Goal: Transaction & Acquisition: Book appointment/travel/reservation

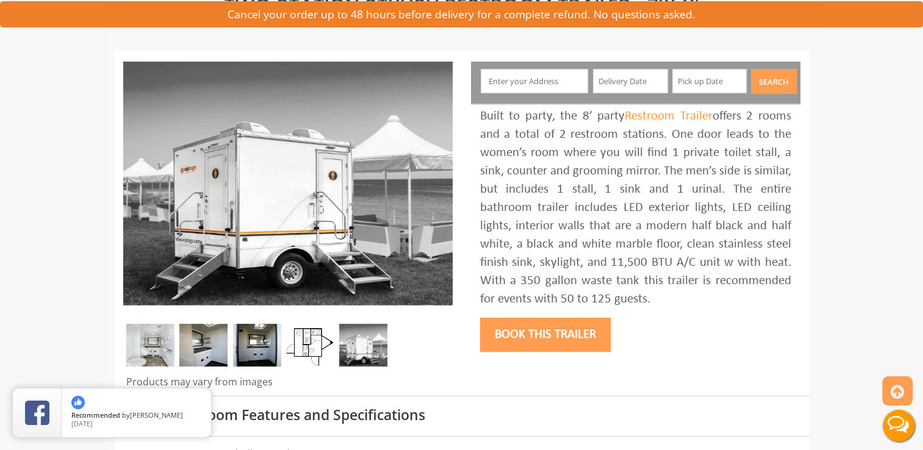
scroll to position [75, 0]
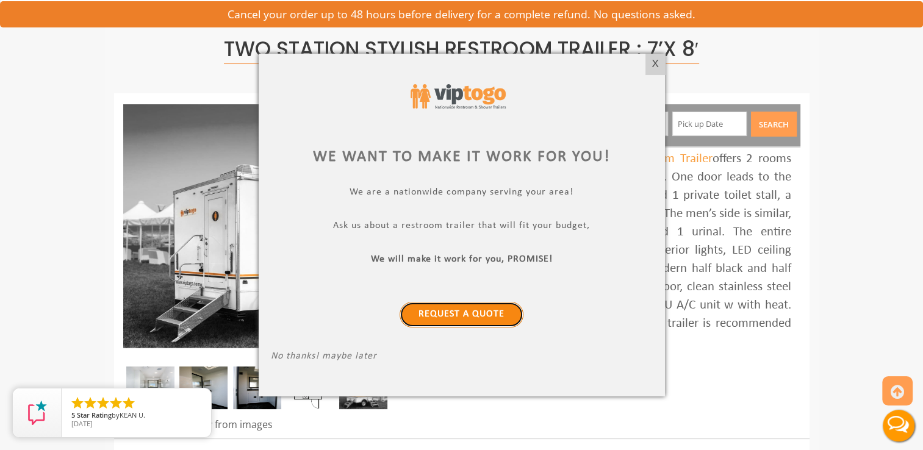
click at [471, 311] on link "Request a Quote" at bounding box center [462, 315] width 124 height 26
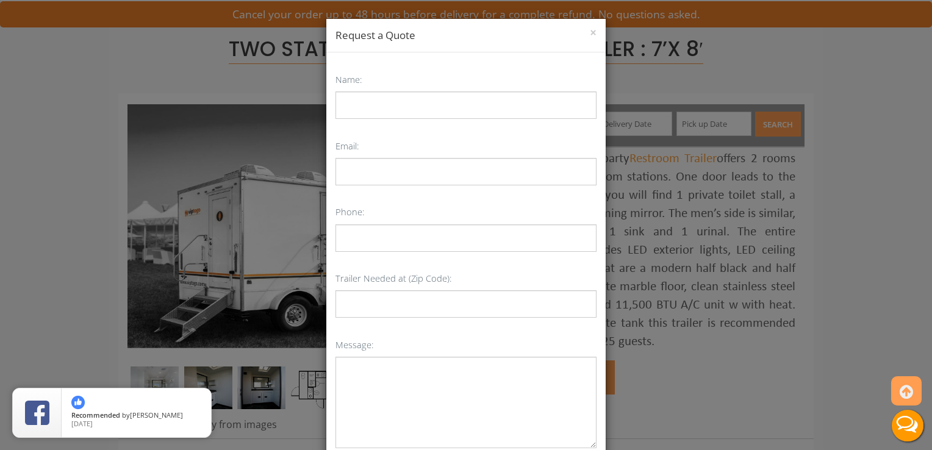
click at [583, 31] on h4 "Request a Quote" at bounding box center [466, 35] width 261 height 15
click at [591, 34] on button "×" at bounding box center [593, 33] width 7 height 12
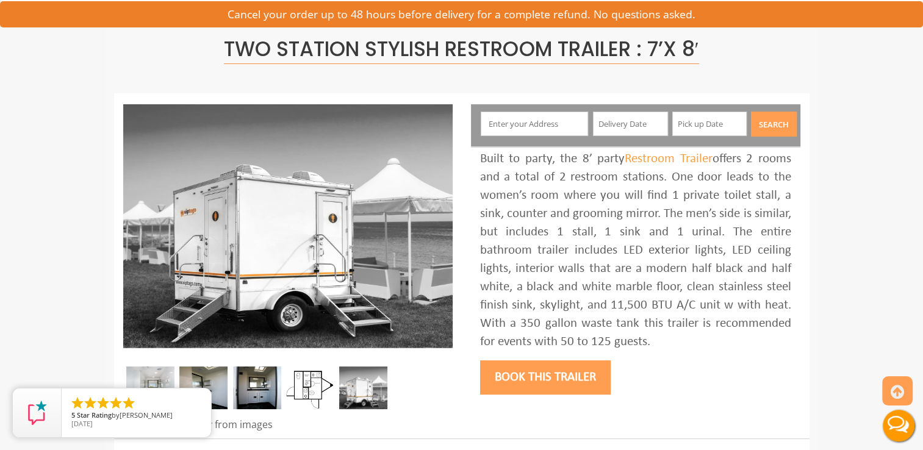
click at [537, 380] on button "Book this trailer" at bounding box center [545, 378] width 131 height 34
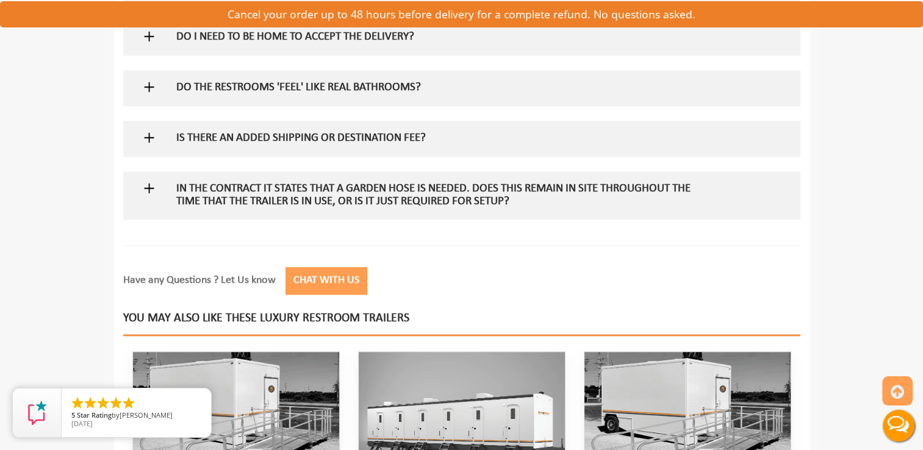
scroll to position [1415, 0]
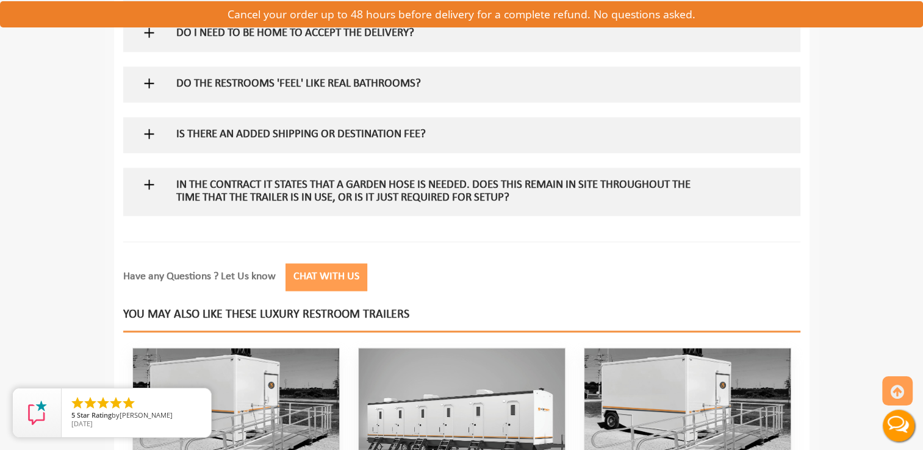
click at [347, 276] on button "Chat with Us" at bounding box center [327, 277] width 82 height 27
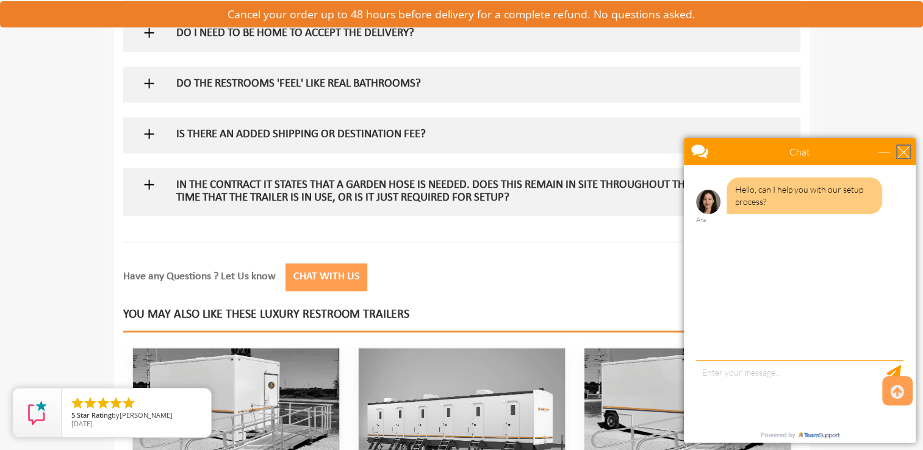
click at [905, 153] on div "close" at bounding box center [904, 152] width 12 height 12
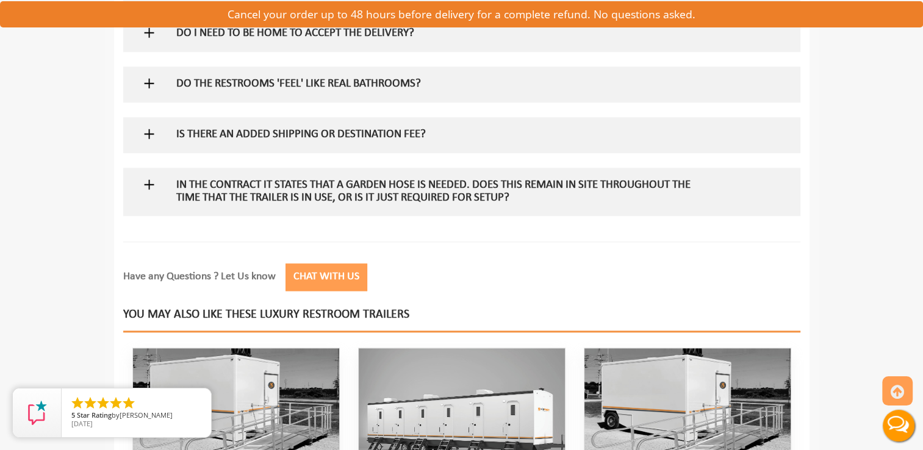
scroll to position [0, 0]
click at [898, 385] on icon at bounding box center [897, 392] width 13 height 29
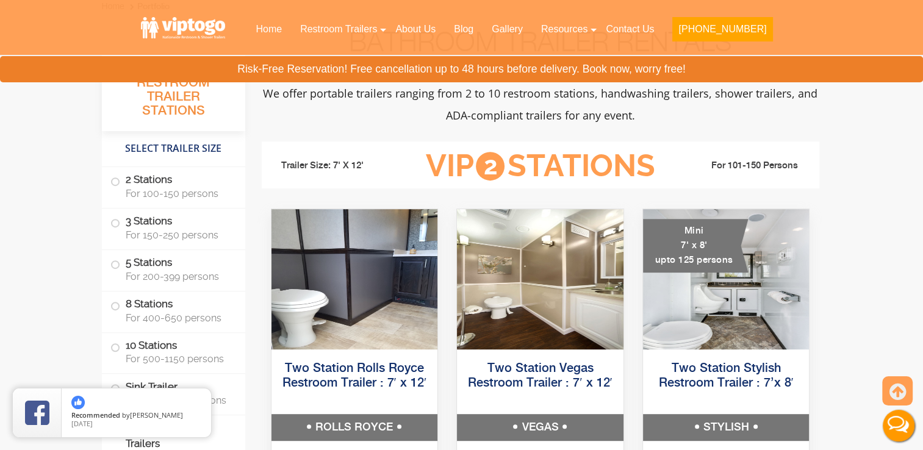
scroll to position [488, 0]
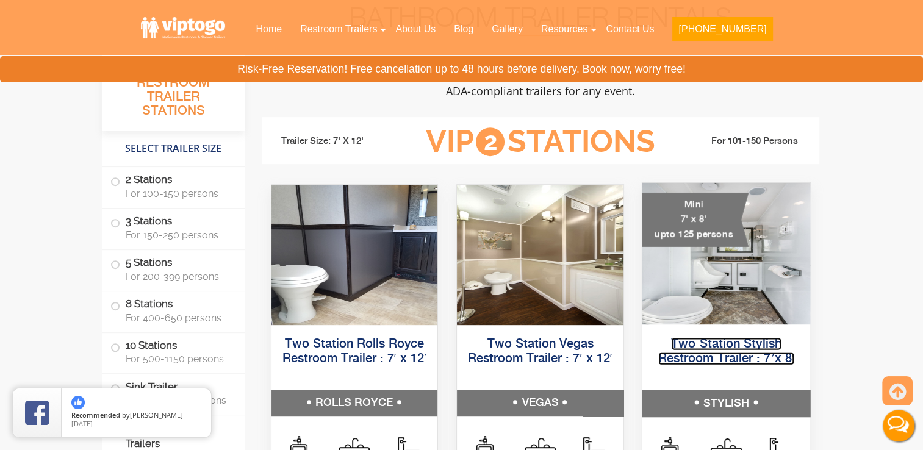
click at [707, 358] on link "Two Station Stylish Restroom Trailer : 7’x 8′" at bounding box center [726, 350] width 137 height 27
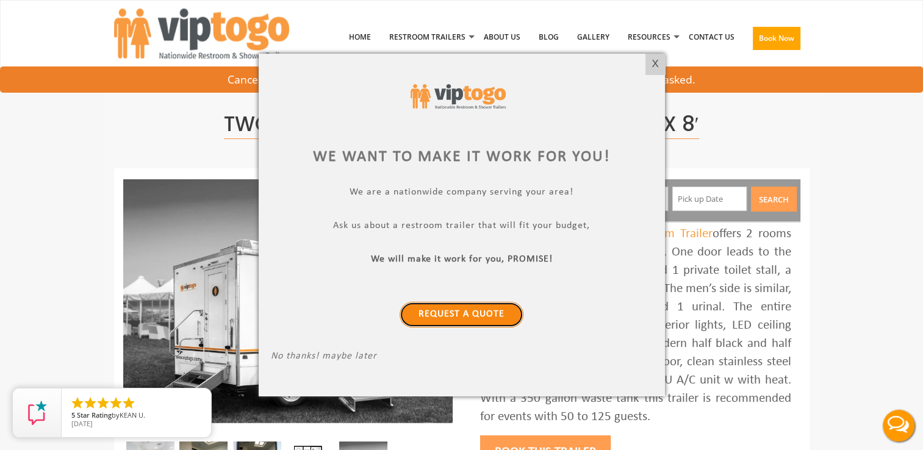
click at [477, 315] on link "Request a Quote" at bounding box center [462, 315] width 124 height 26
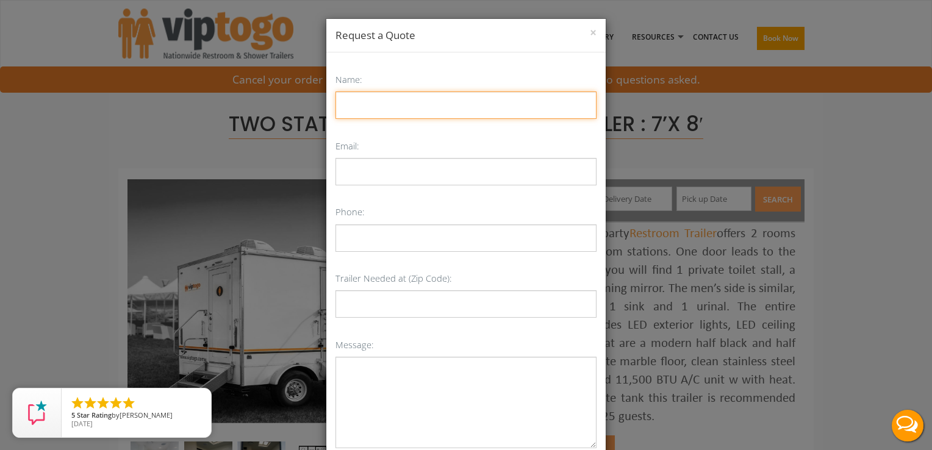
click at [362, 106] on input "Name:" at bounding box center [466, 105] width 261 height 27
type input "Kevin Gormanly"
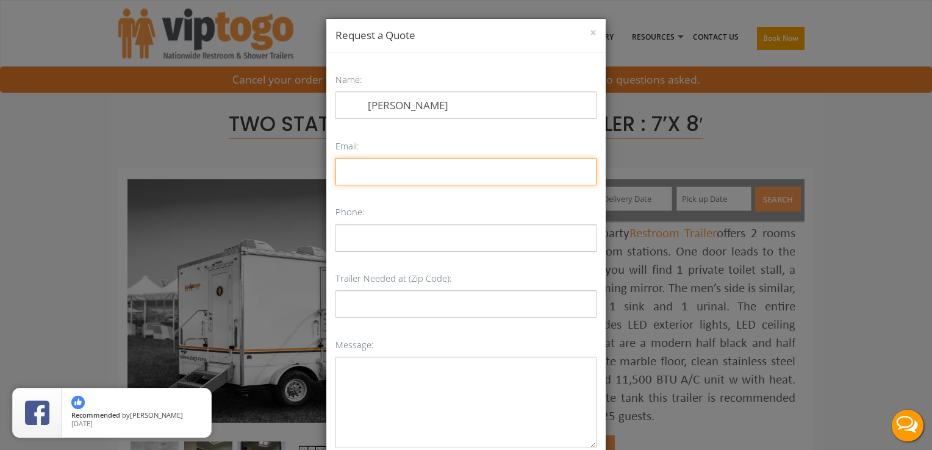
type input "keving@johntogo.com"
type input "7327706566"
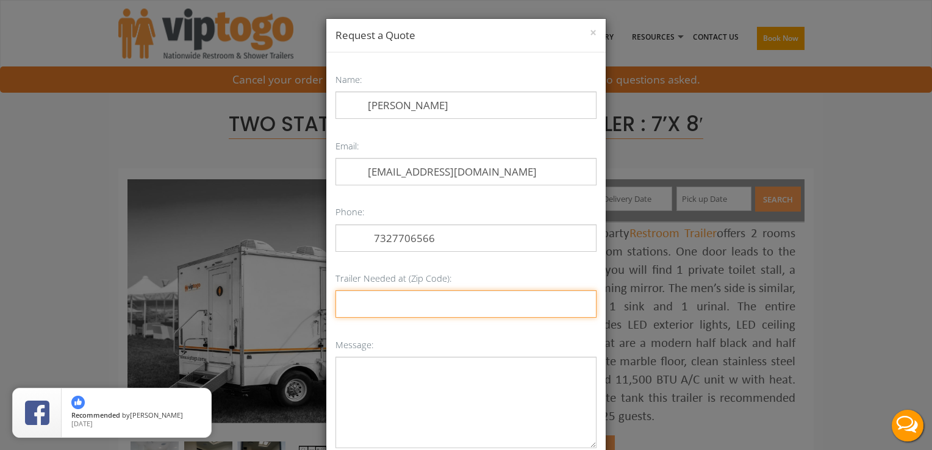
type input "07067"
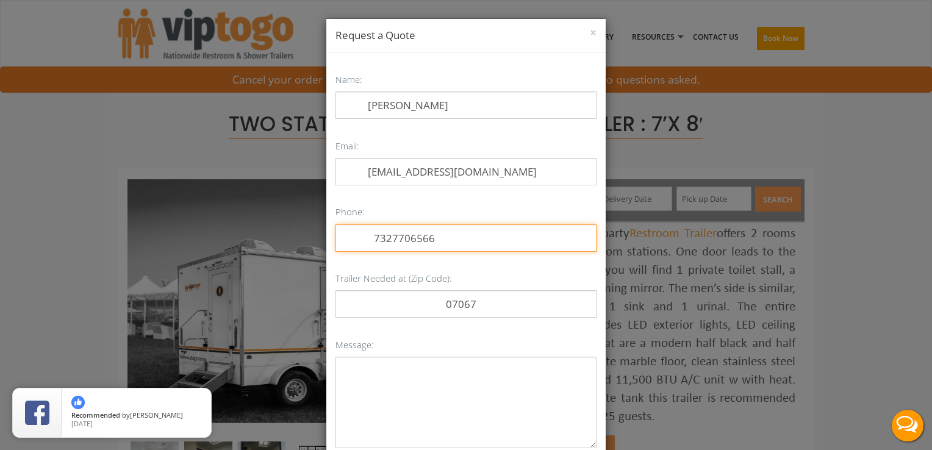
click at [441, 240] on input "7327706566" at bounding box center [466, 238] width 261 height 27
type input "7"
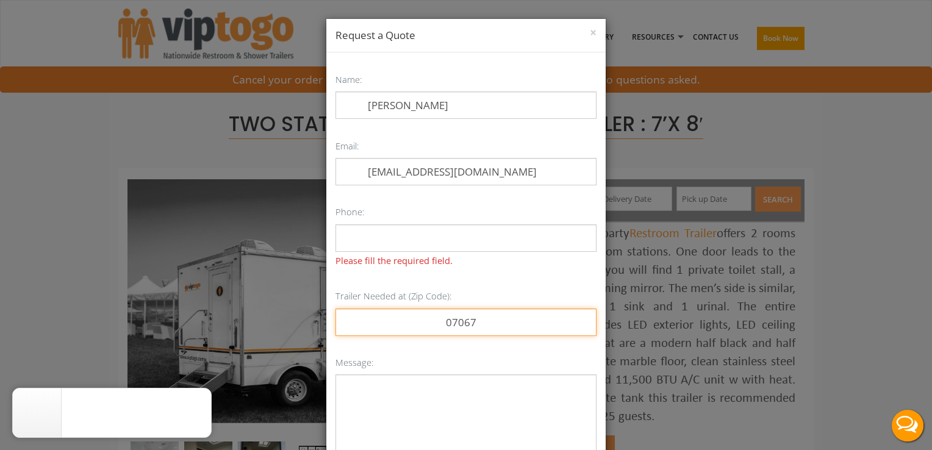
click at [487, 304] on p "Trailer Needed at (Zip Code): 07067" at bounding box center [466, 311] width 261 height 48
type input "0"
